Goal: Task Accomplishment & Management: Use online tool/utility

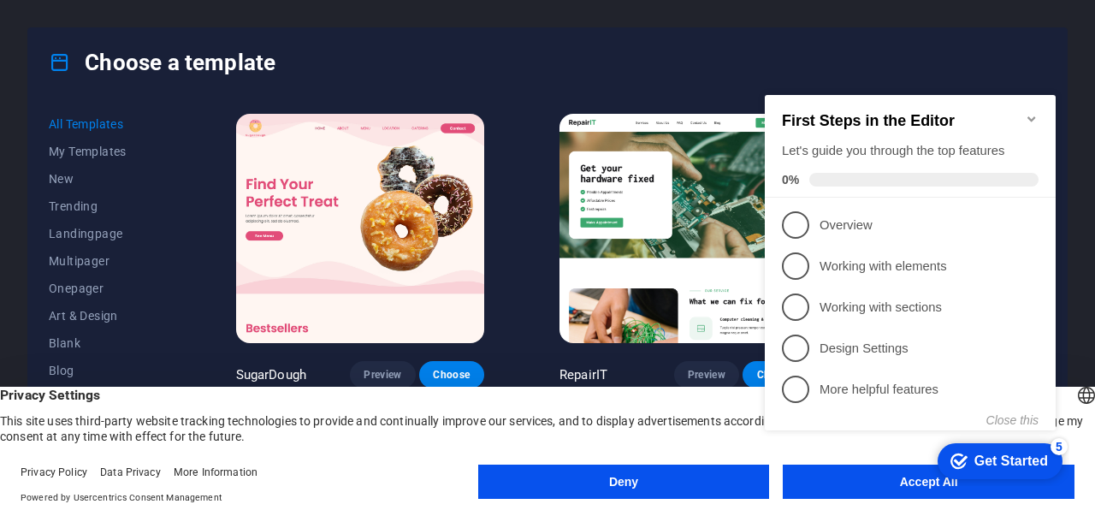
click div "checkmark Get Started 5 First Steps in the Editor Let's guide you through the t…"
click at [835, 487] on appcues-checklist "Contextual help checklist present on screen" at bounding box center [913, 280] width 311 height 419
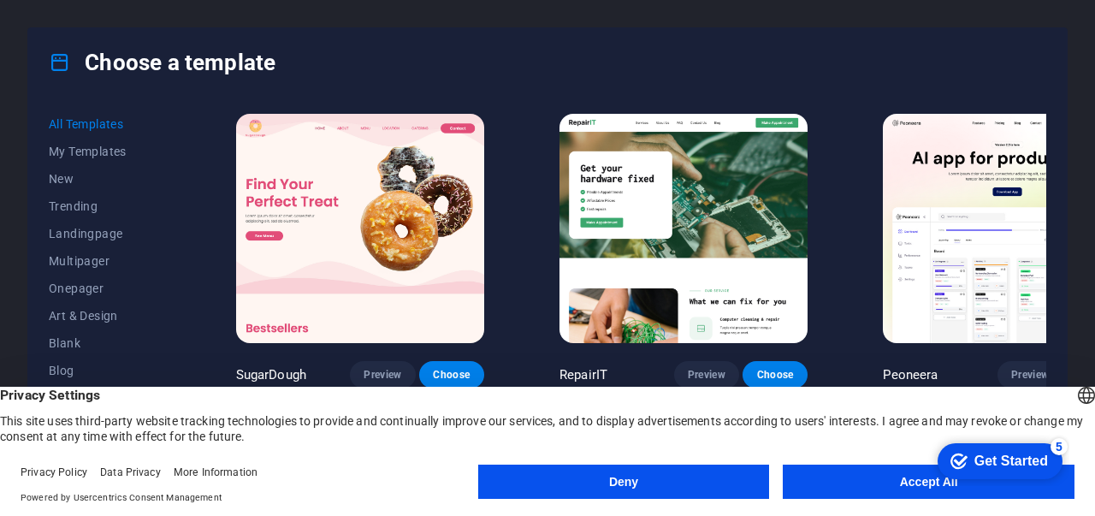
click at [830, 477] on button "Accept All" at bounding box center [929, 481] width 292 height 34
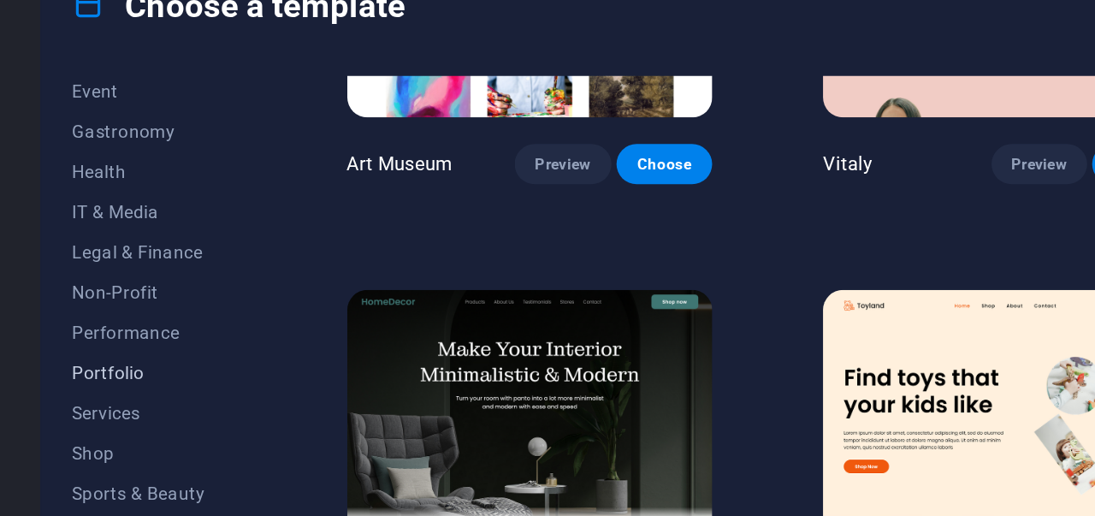
scroll to position [331, 0]
click at [79, 311] on span "Portfolio" at bounding box center [105, 313] width 112 height 14
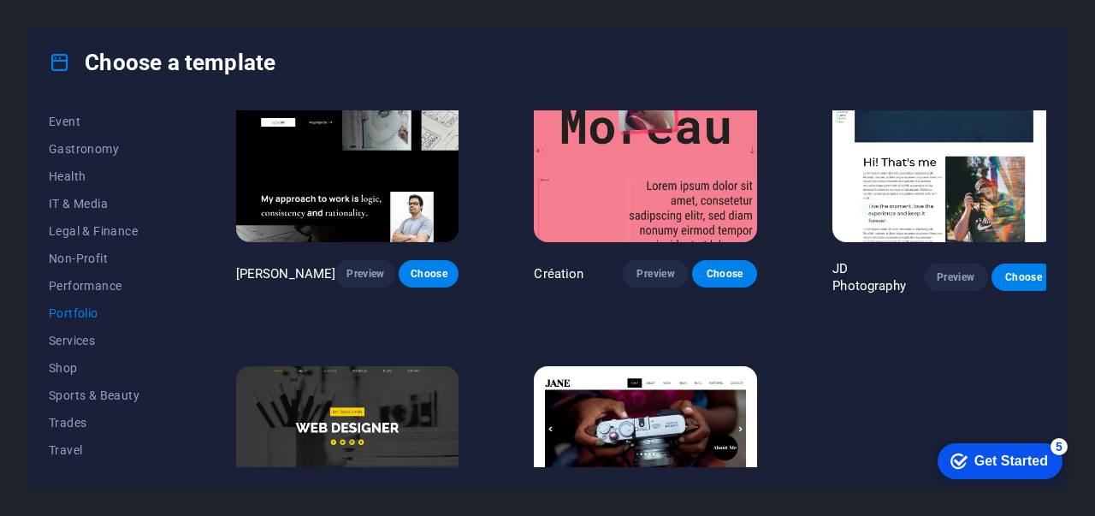
scroll to position [405, 0]
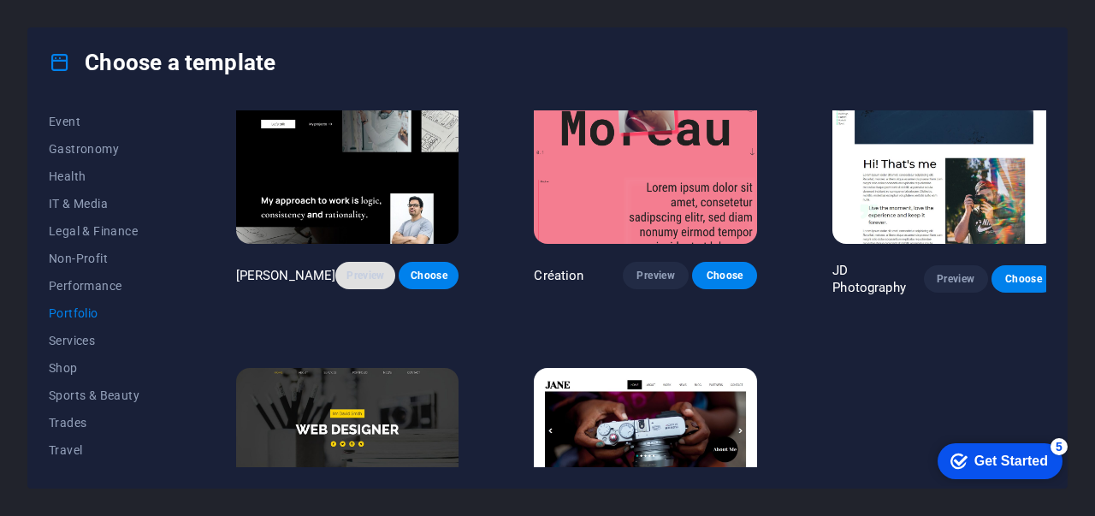
click at [357, 269] on span "Preview" at bounding box center [365, 276] width 33 height 14
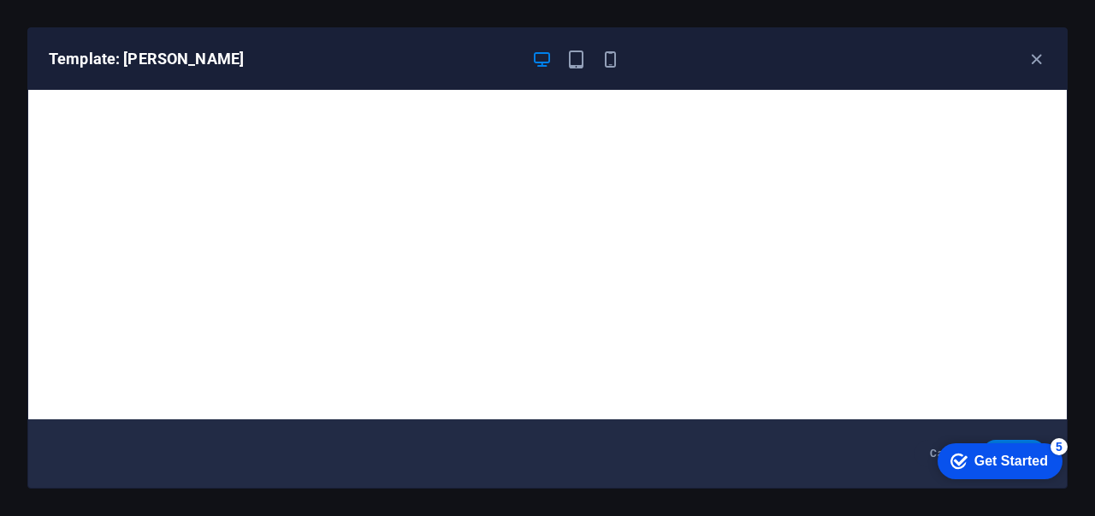
scroll to position [3, 0]
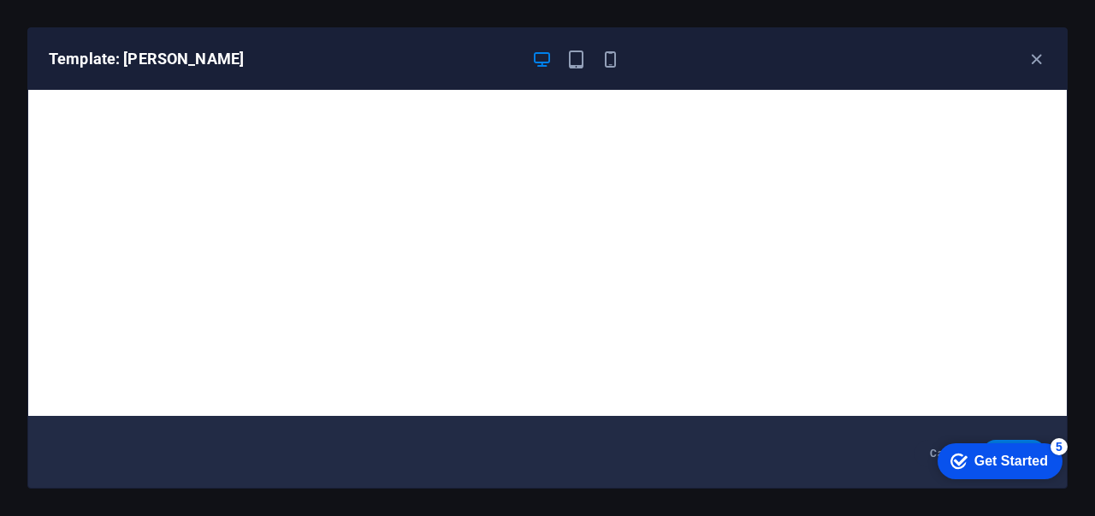
click at [1032, 45] on div "Template: Max Hatzy" at bounding box center [547, 59] width 1038 height 62
click at [1033, 51] on icon "button" at bounding box center [1036, 60] width 20 height 20
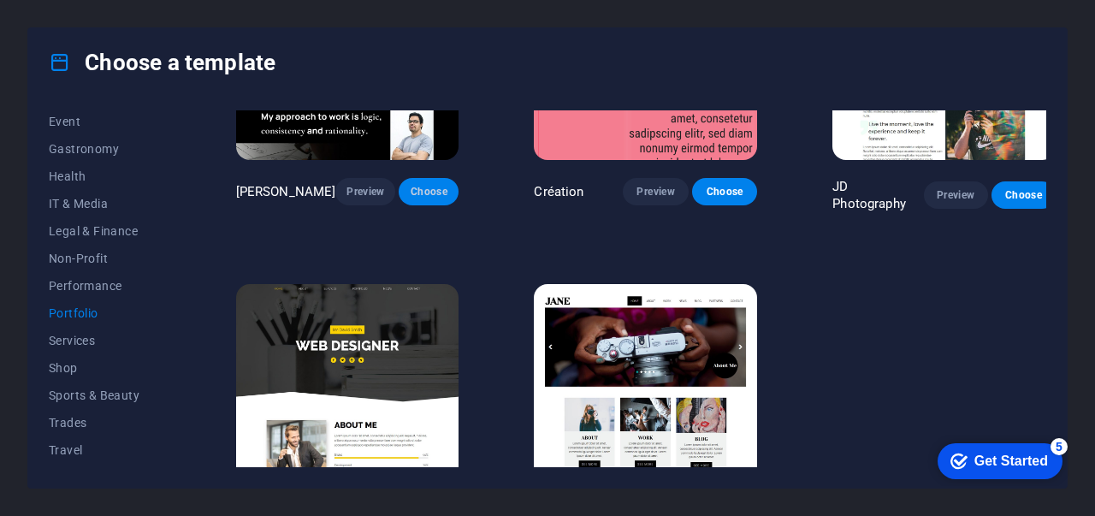
scroll to position [537, 0]
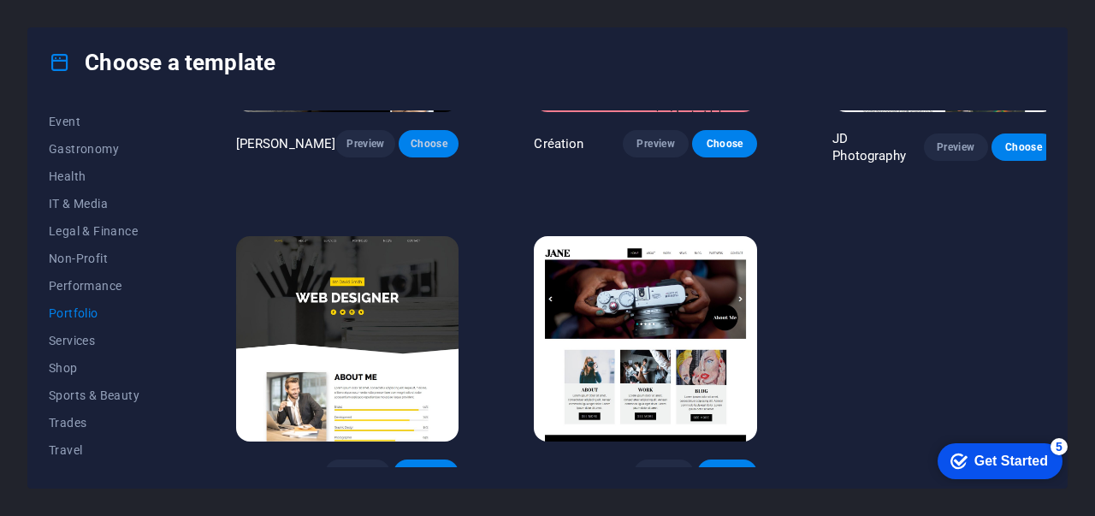
click at [414, 137] on span "Choose" at bounding box center [428, 144] width 33 height 14
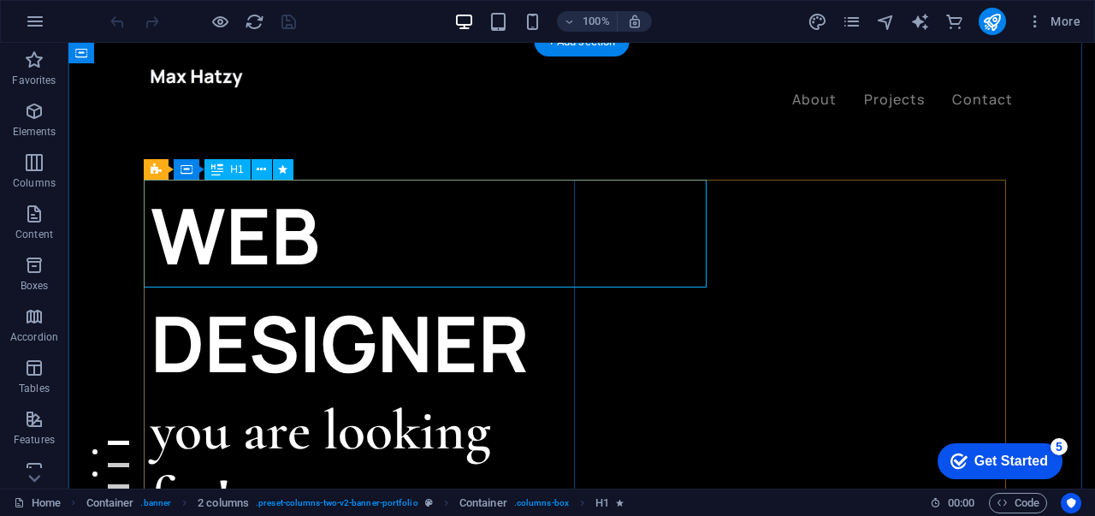
scroll to position [1, 0]
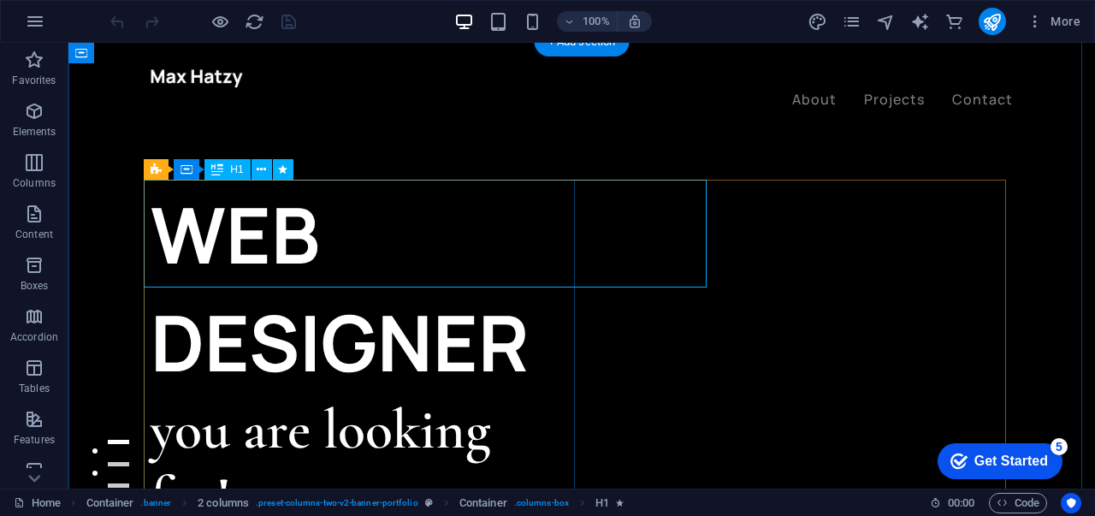
click at [416, 249] on div "WEB DESIGNER" at bounding box center [366, 288] width 431 height 216
drag, startPoint x: 505, startPoint y: 73, endPoint x: 122, endPoint y: 286, distance: 437.6
click at [416, 249] on div "WEB DESIGNER" at bounding box center [366, 288] width 431 height 216
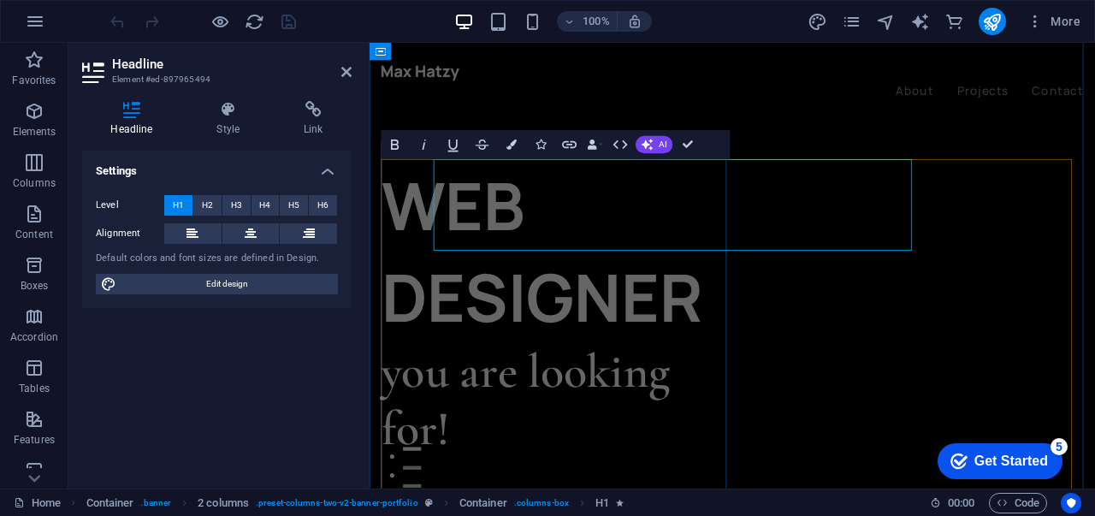
click at [423, 286] on div "WEB DESIGNER you are looking for! Let’s talk My projects" at bounding box center [589, 395] width 413 height 431
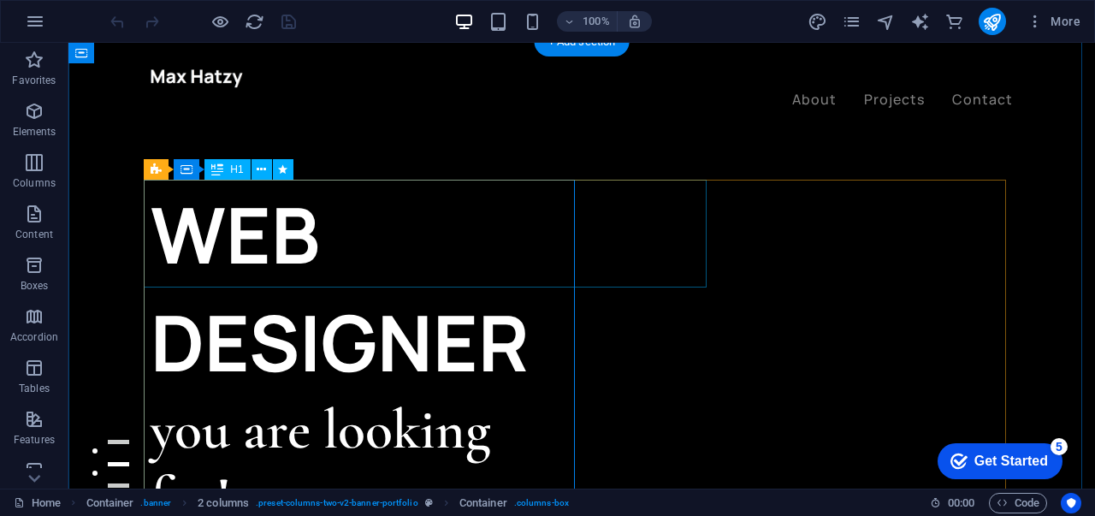
click at [481, 236] on div "WEB DESIGNER" at bounding box center [366, 288] width 431 height 216
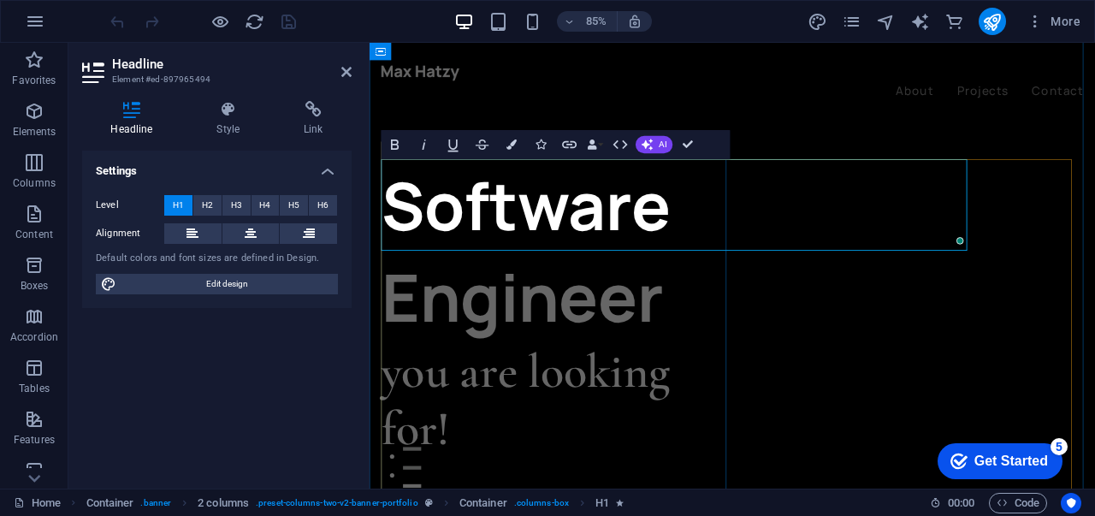
click at [445, 389] on div "Software Engineer you are looking for! Let’s talk My projects" at bounding box center [589, 395] width 413 height 431
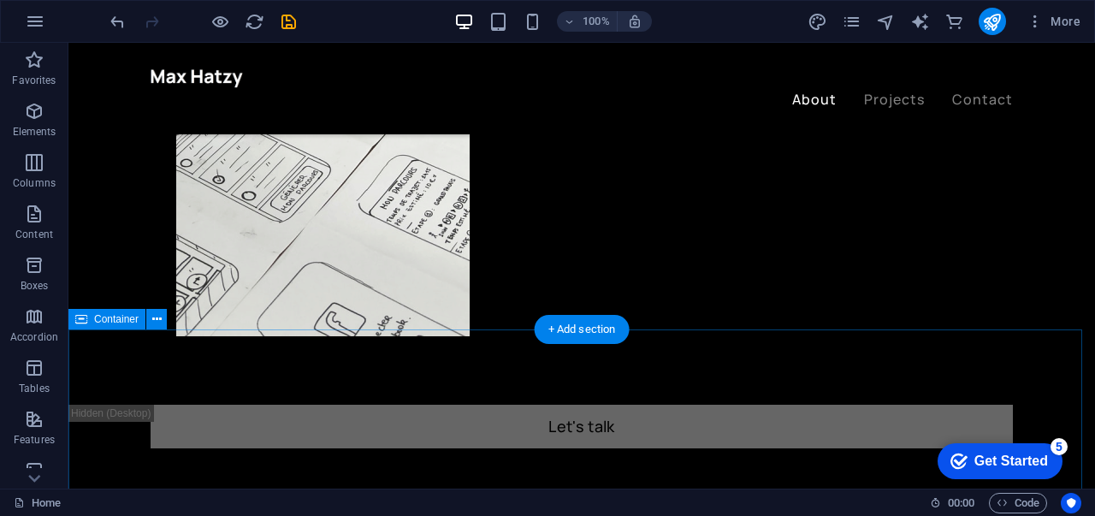
scroll to position [1119, 0]
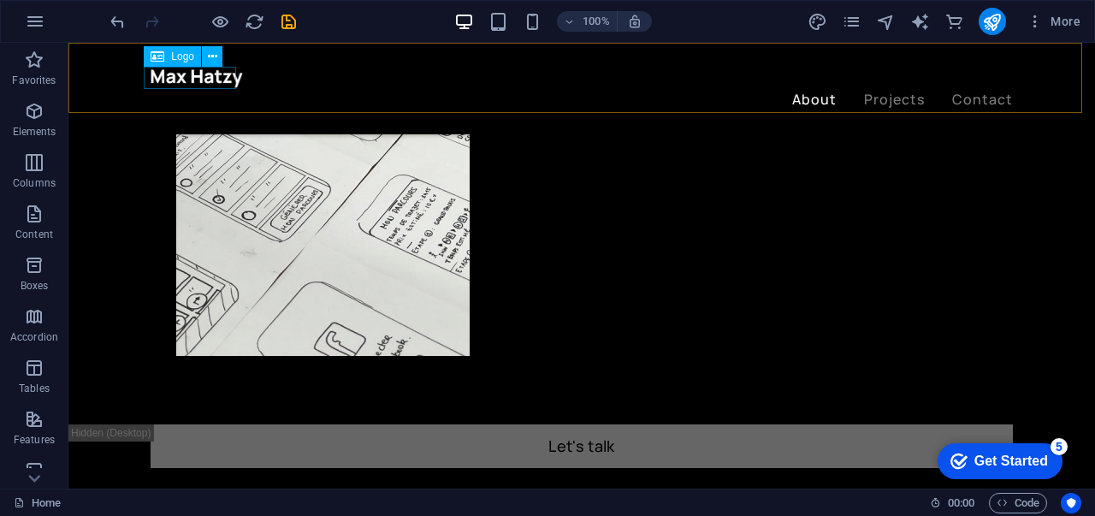
click at [192, 78] on div at bounding box center [582, 78] width 862 height 22
select select "px"
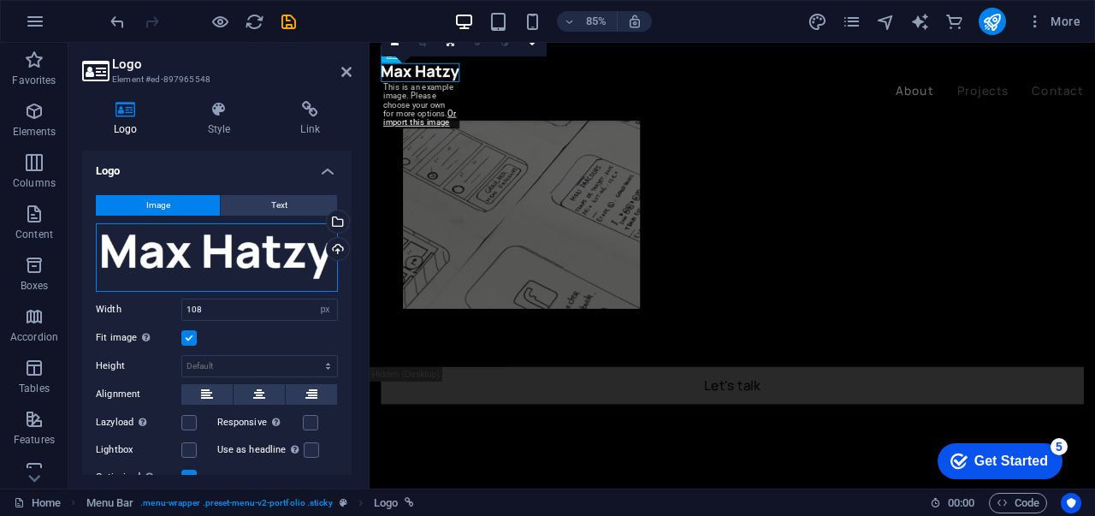
click at [178, 251] on div "Drag files here, click to choose files or select files from Files or our free s…" at bounding box center [217, 257] width 242 height 68
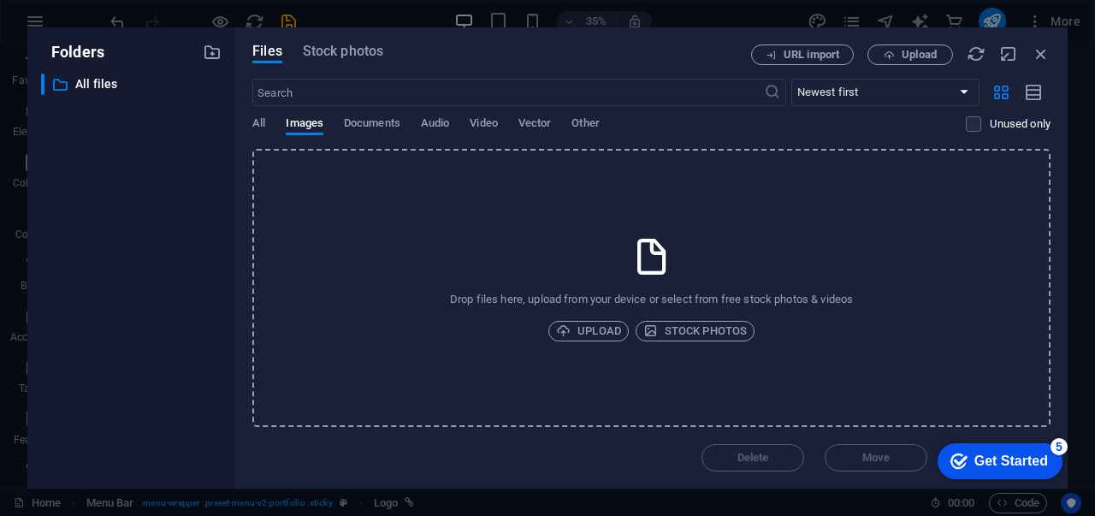
click at [33, 45] on div "Folders ​ All files All files" at bounding box center [131, 257] width 208 height 461
click at [1049, 50] on icon "button" at bounding box center [1041, 53] width 19 height 19
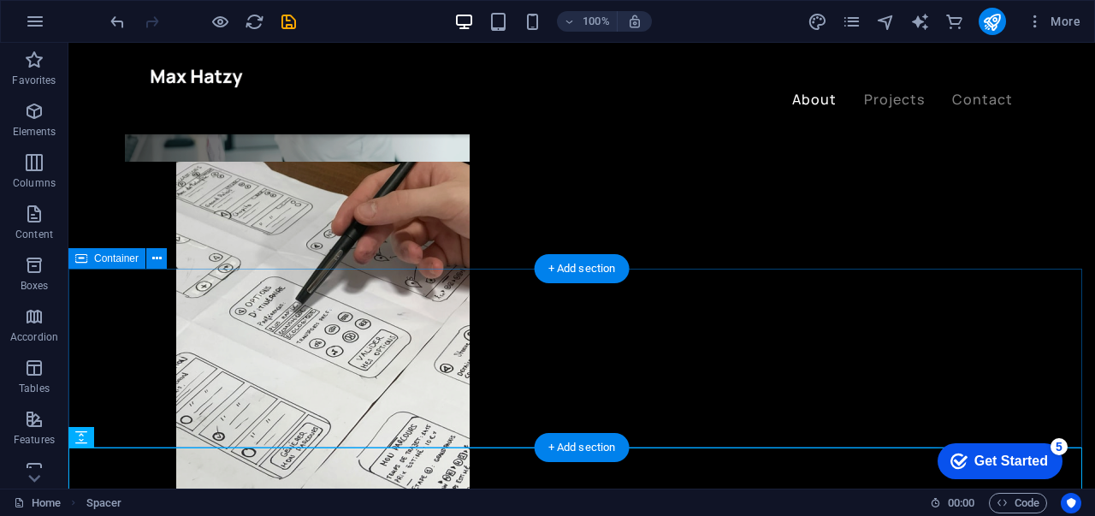
scroll to position [880, 0]
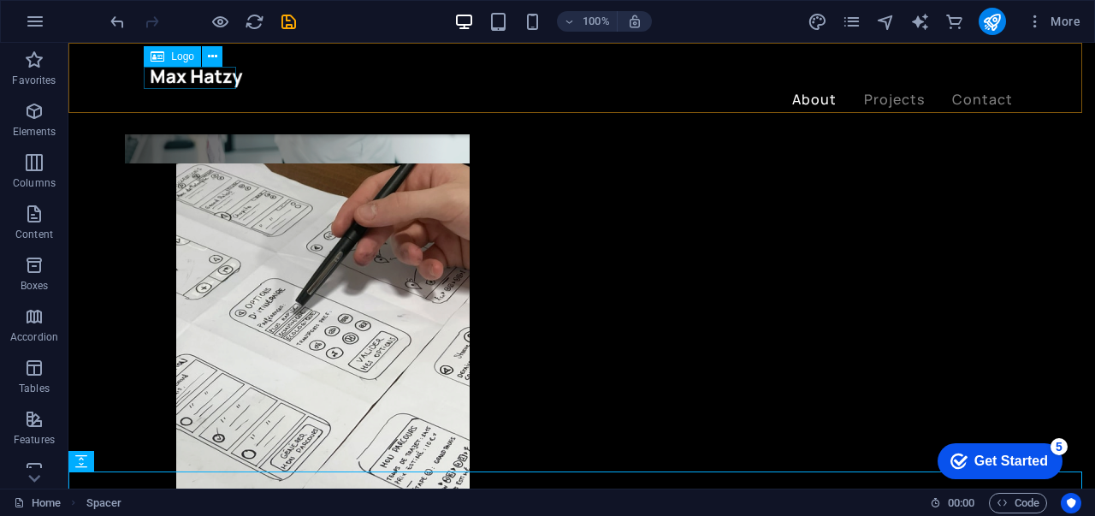
click at [197, 83] on div at bounding box center [582, 78] width 862 height 22
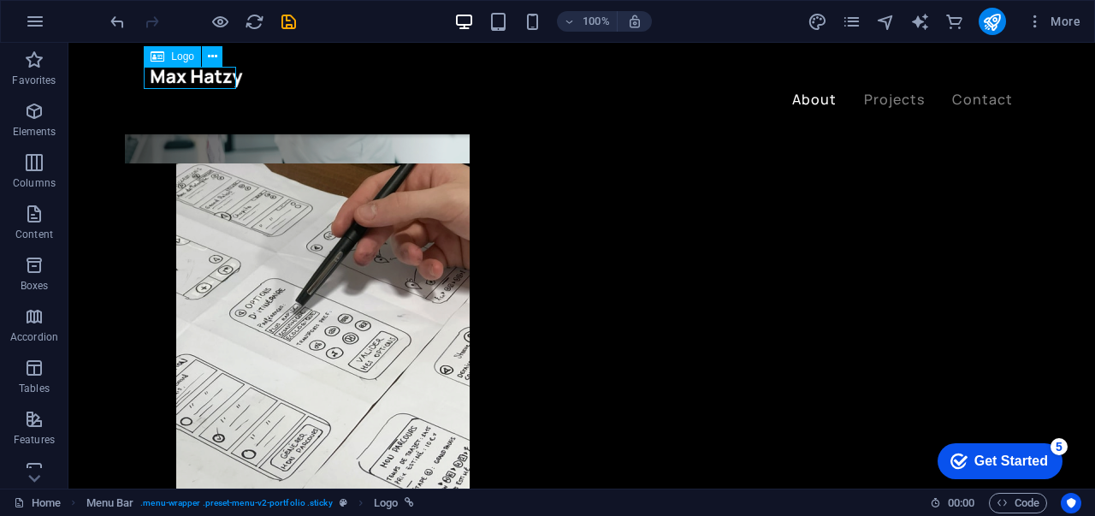
click at [180, 81] on div at bounding box center [582, 78] width 862 height 22
select select "px"
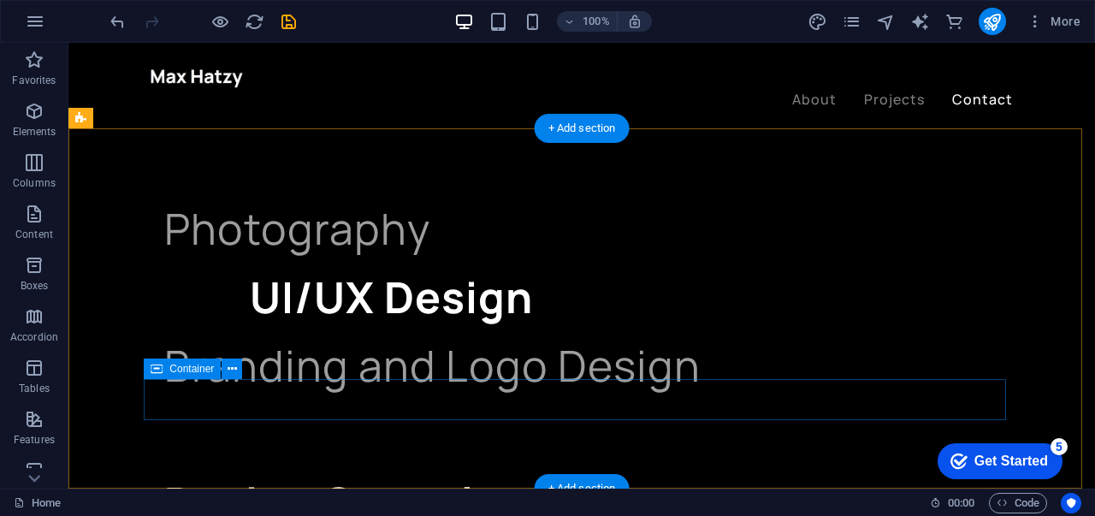
scroll to position [4427, 0]
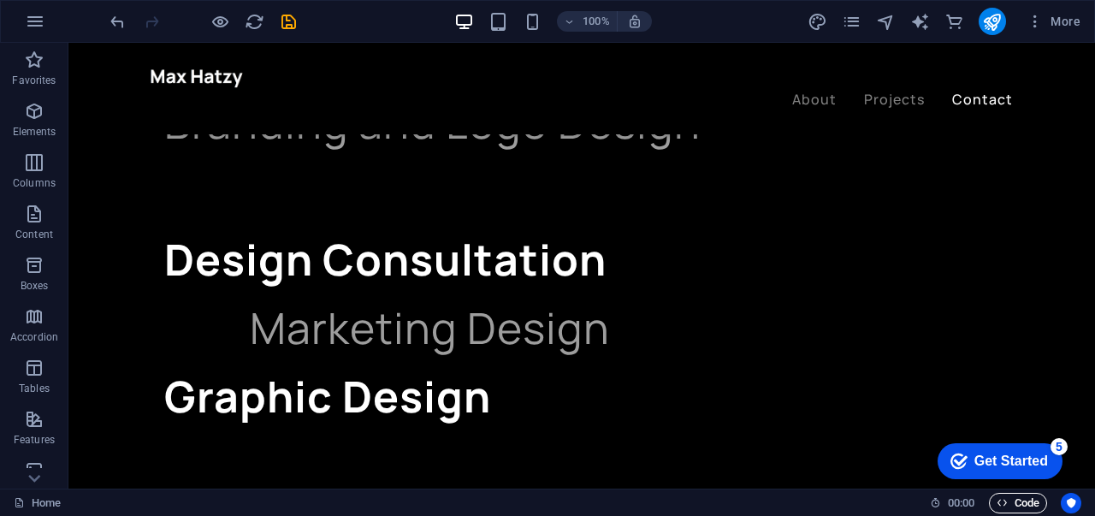
click at [1028, 511] on span "Code" at bounding box center [1017, 503] width 43 height 21
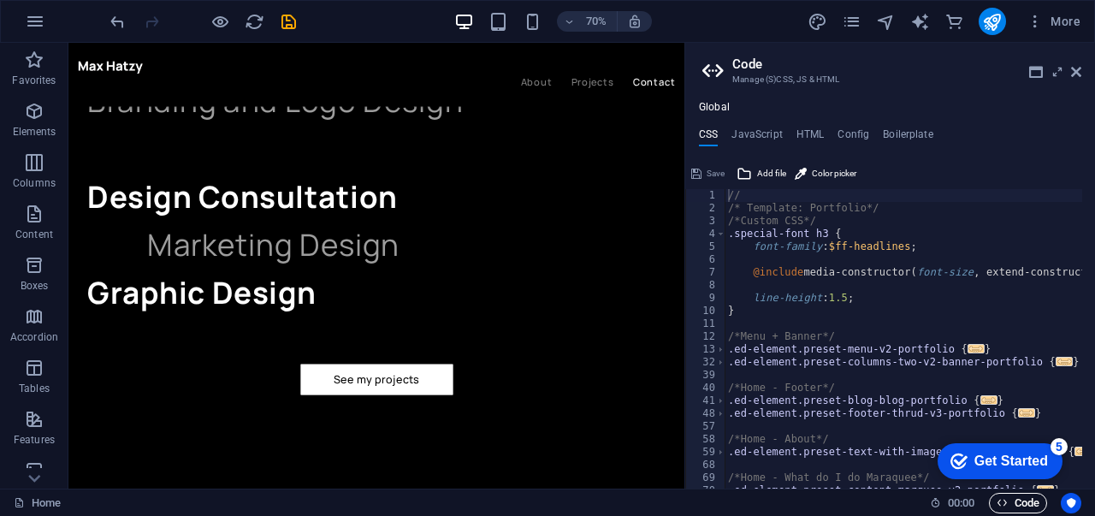
click at [1028, 511] on span "Code" at bounding box center [1017, 503] width 43 height 21
click at [1028, 500] on span "Code" at bounding box center [1017, 503] width 43 height 21
click at [1079, 74] on icon at bounding box center [1076, 72] width 10 height 14
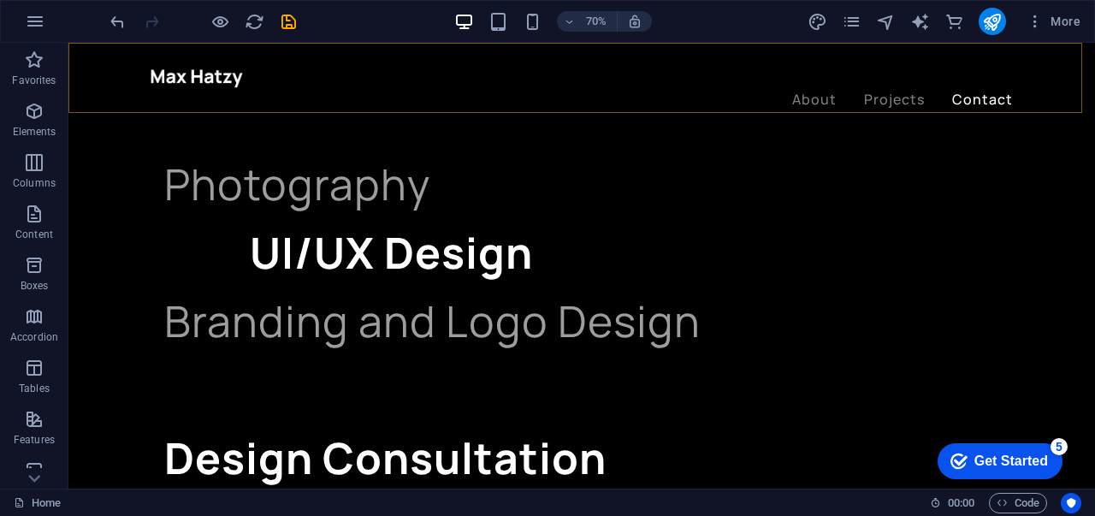
scroll to position [4427, 0]
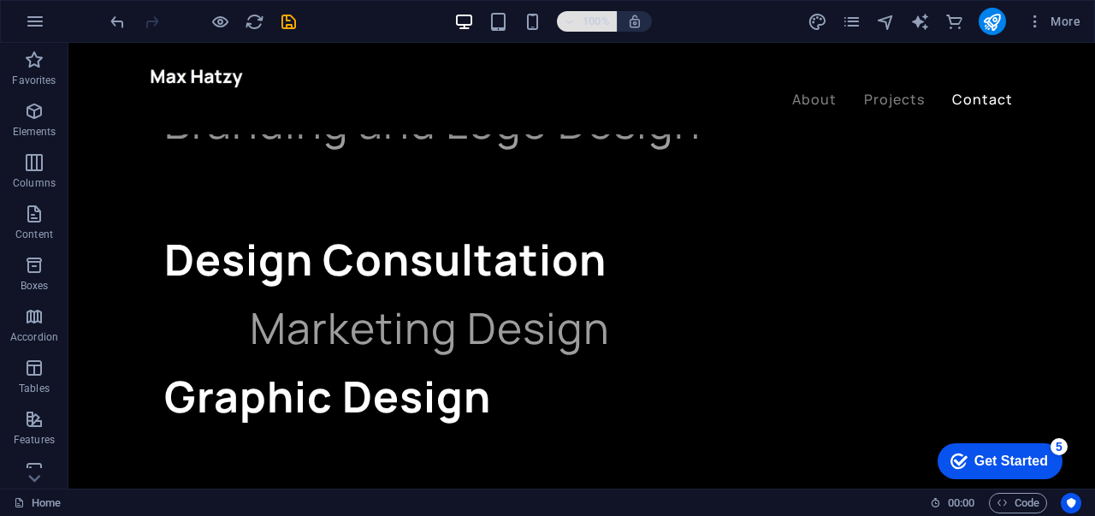
click at [569, 16] on icon "button" at bounding box center [570, 21] width 12 height 11
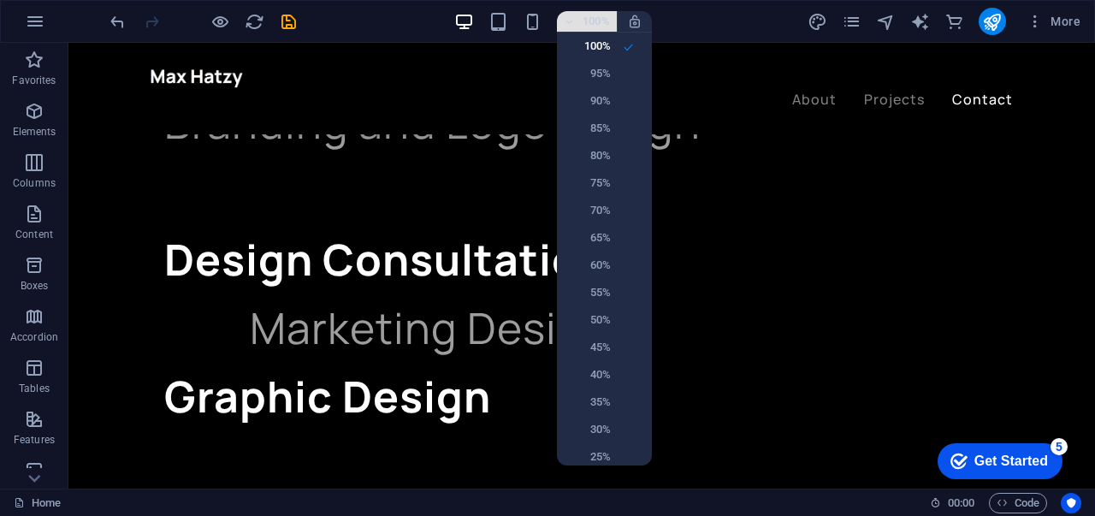
click at [569, 16] on div at bounding box center [547, 258] width 1095 height 516
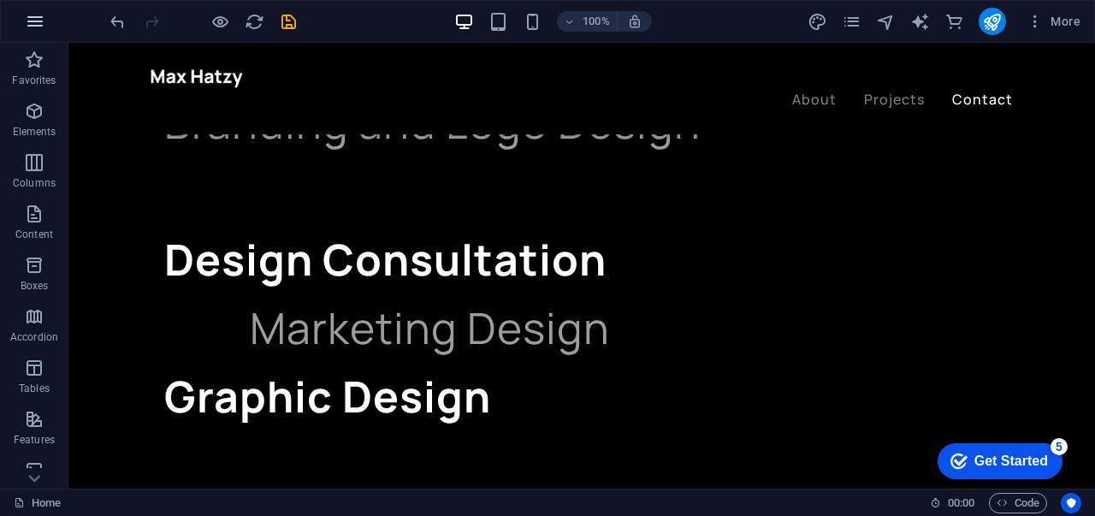
click at [35, 30] on icon "button" at bounding box center [35, 21] width 21 height 21
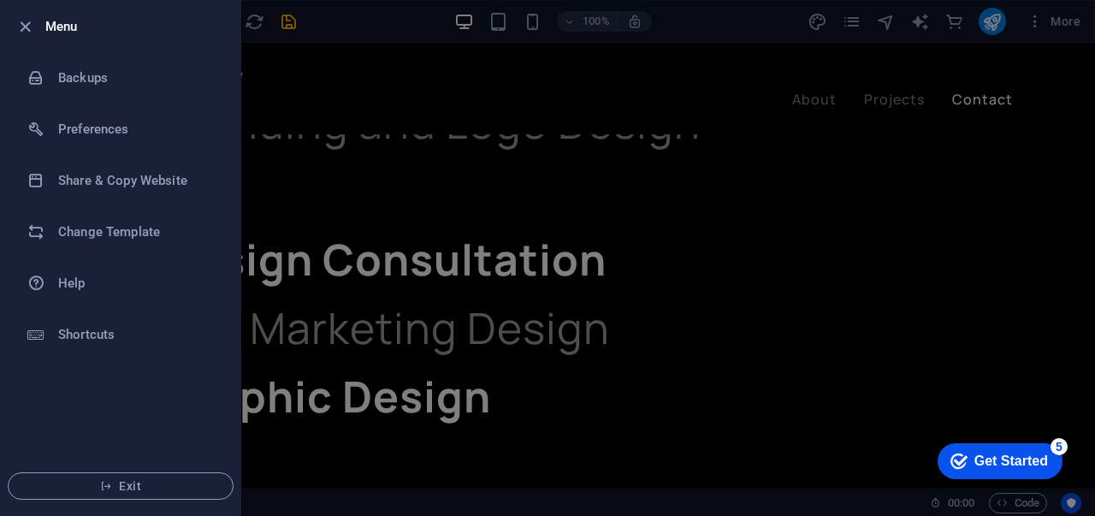
click at [351, 391] on div at bounding box center [547, 258] width 1095 height 516
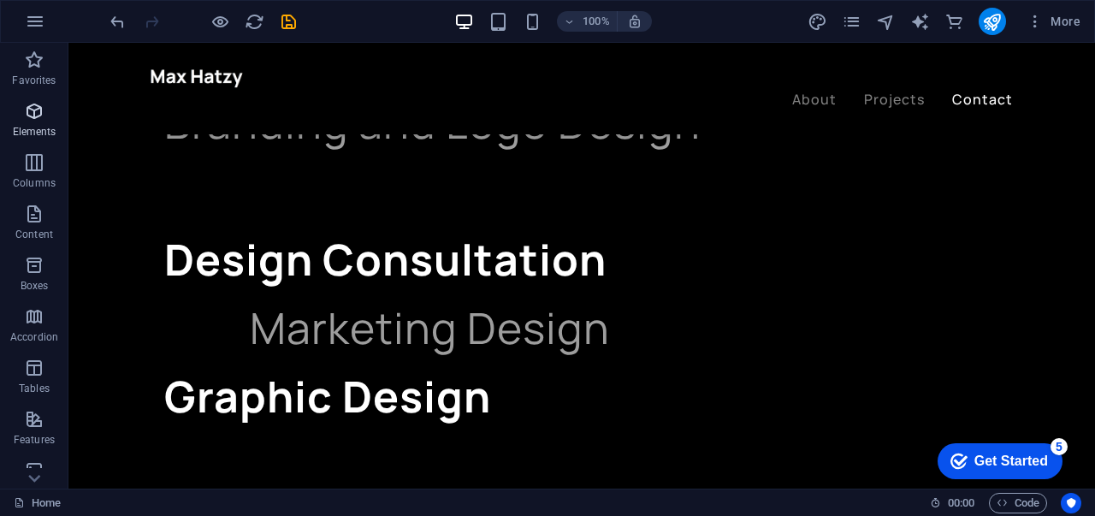
click at [36, 129] on p "Elements" at bounding box center [35, 132] width 44 height 14
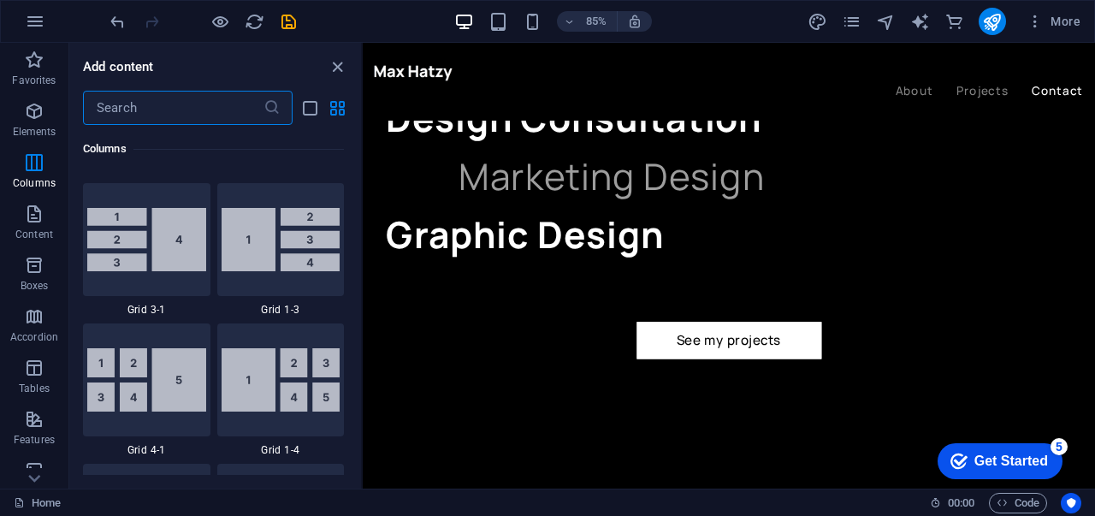
scroll to position [2367, 0]
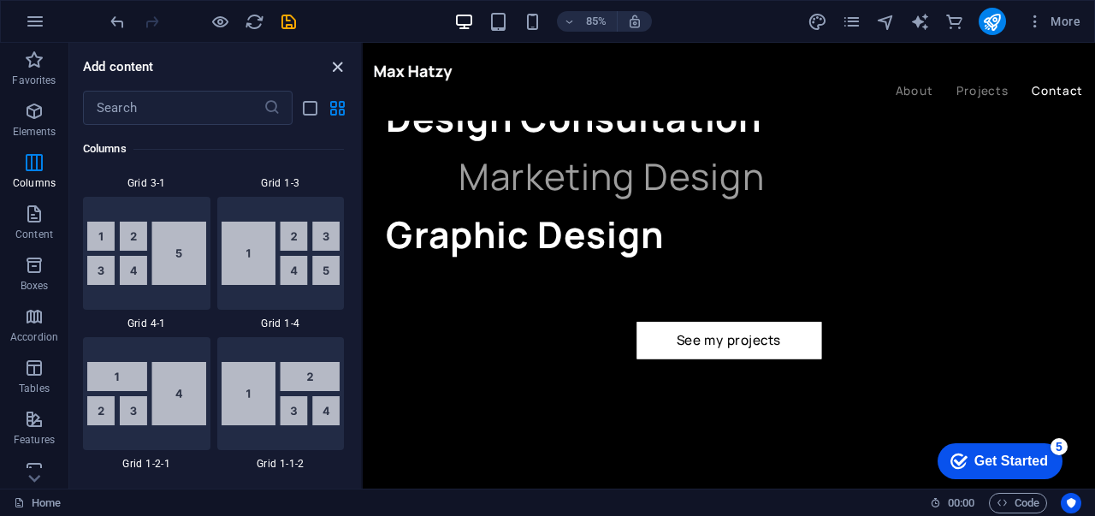
click at [331, 67] on icon "close panel" at bounding box center [338, 67] width 20 height 20
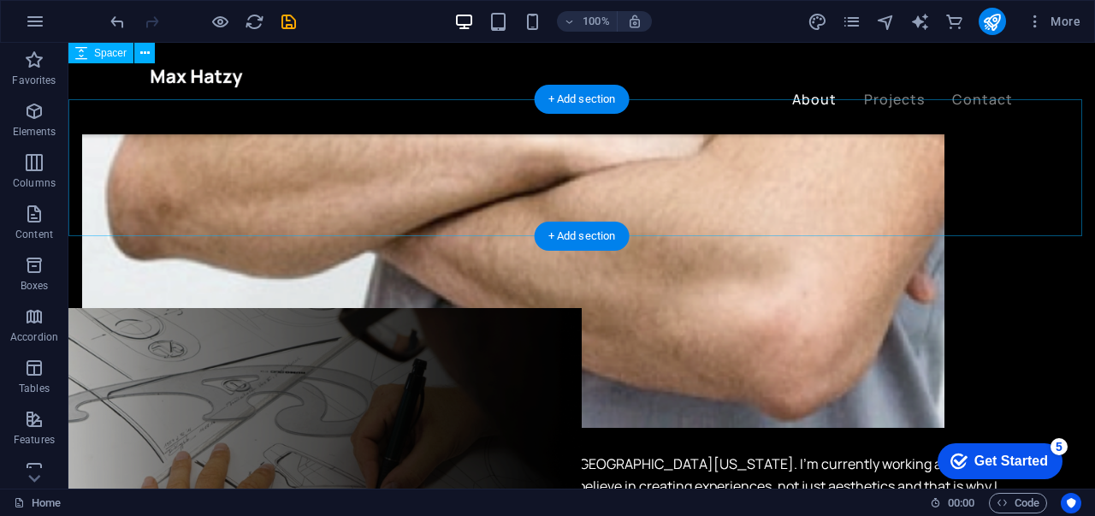
scroll to position [3125, 0]
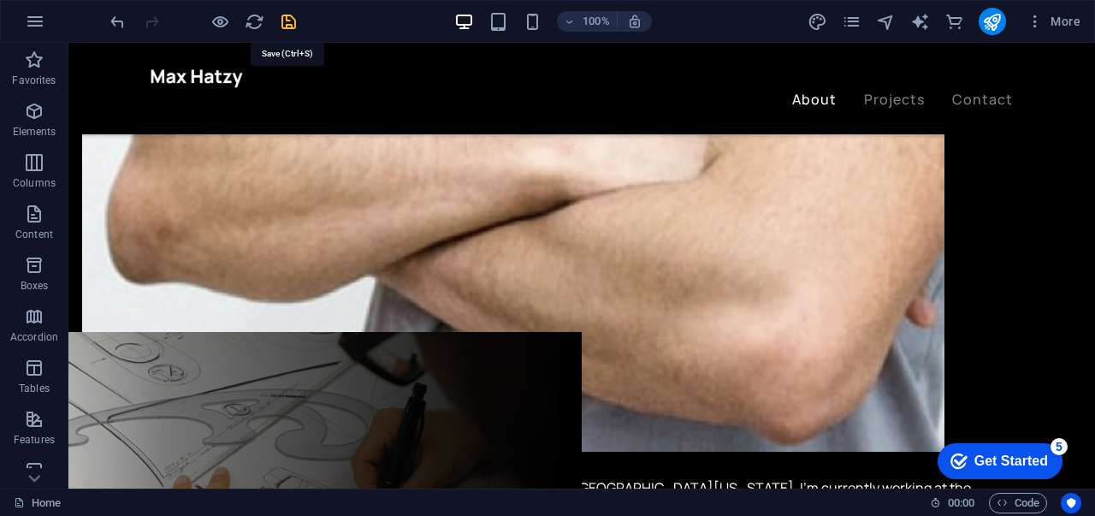
click at [286, 19] on icon "save" at bounding box center [289, 22] width 20 height 20
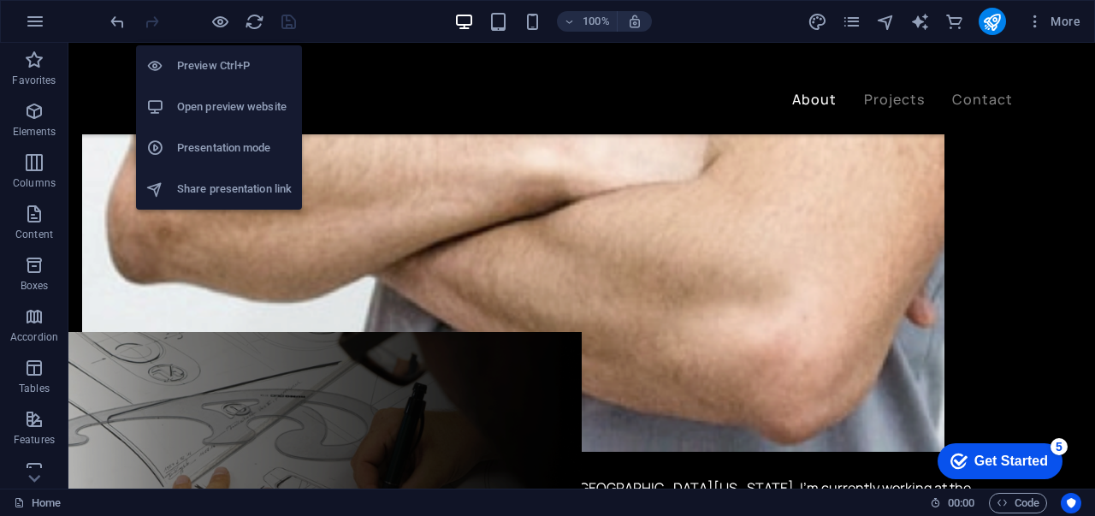
click at [248, 100] on h6 "Open preview website" at bounding box center [234, 107] width 115 height 21
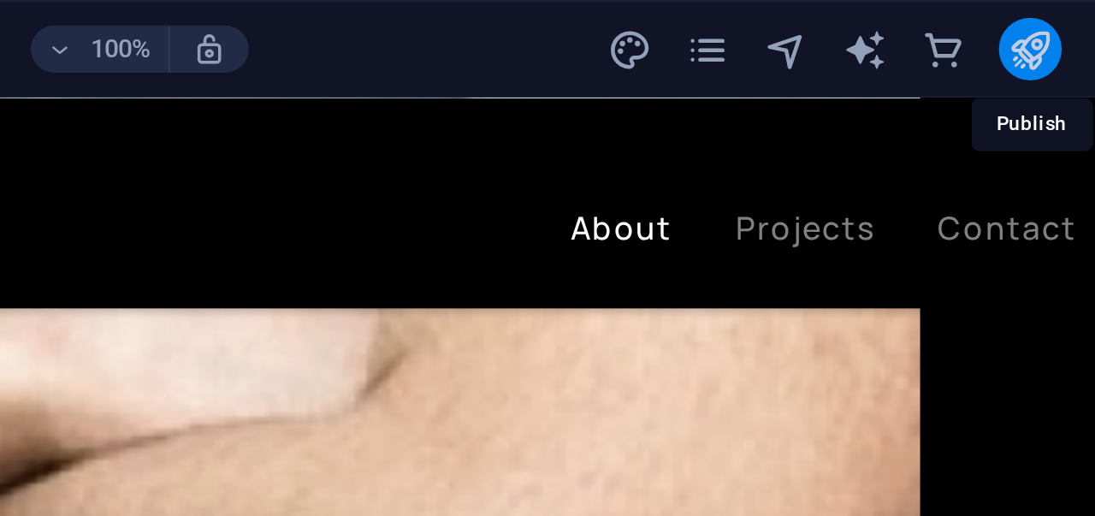
click at [983, 21] on icon "publish" at bounding box center [992, 22] width 20 height 20
